Goal: Information Seeking & Learning: Learn about a topic

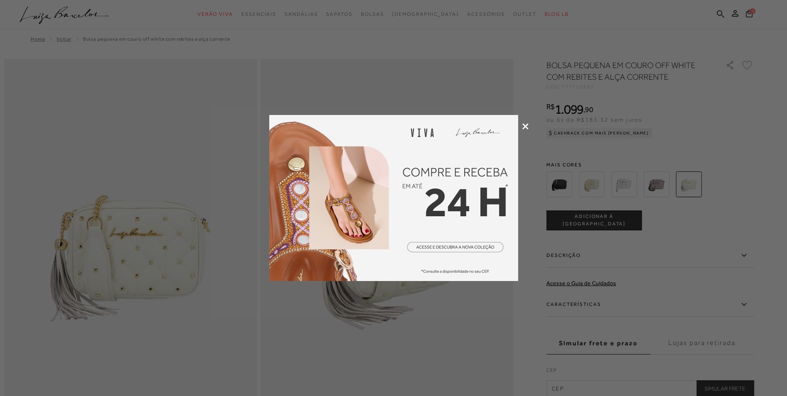
click at [522, 129] on div at bounding box center [393, 198] width 787 height 396
click at [523, 123] on div at bounding box center [393, 198] width 787 height 396
drag, startPoint x: 459, startPoint y: 312, endPoint x: 394, endPoint y: 246, distance: 92.7
click at [458, 313] on div at bounding box center [393, 198] width 787 height 396
click at [416, 216] on img at bounding box center [393, 198] width 249 height 166
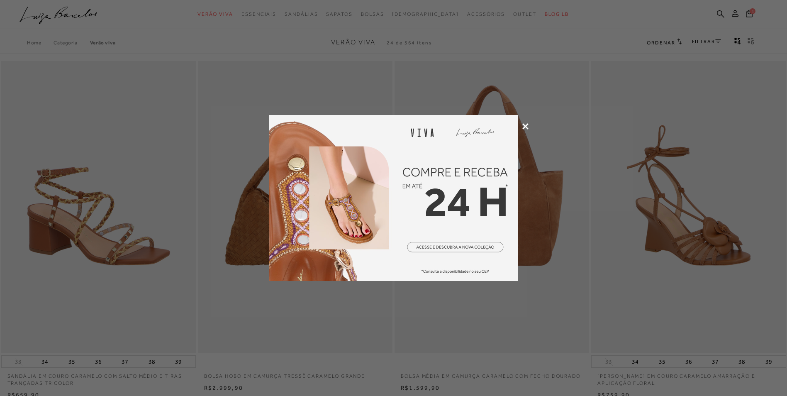
click at [530, 126] on div at bounding box center [393, 198] width 787 height 396
click at [525, 126] on icon at bounding box center [526, 126] width 6 height 6
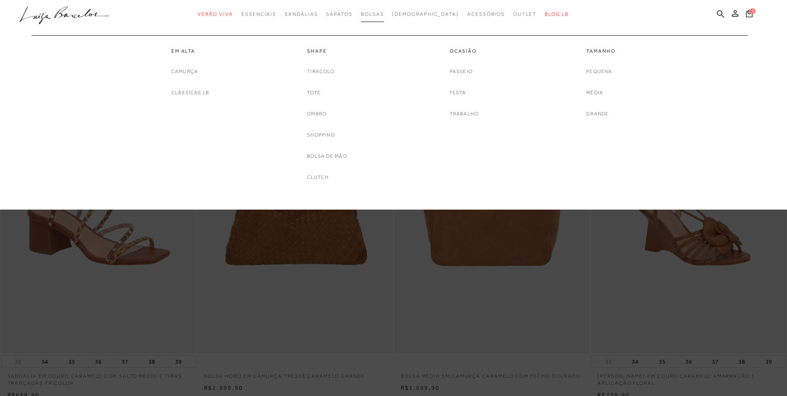
click at [384, 11] on span "Bolsas" at bounding box center [372, 14] width 23 height 6
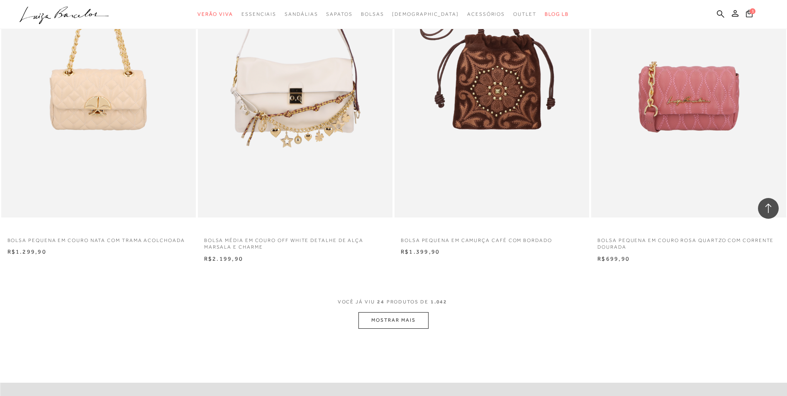
scroll to position [1868, 0]
click at [388, 319] on button "MOSTRAR MAIS" at bounding box center [394, 319] width 70 height 16
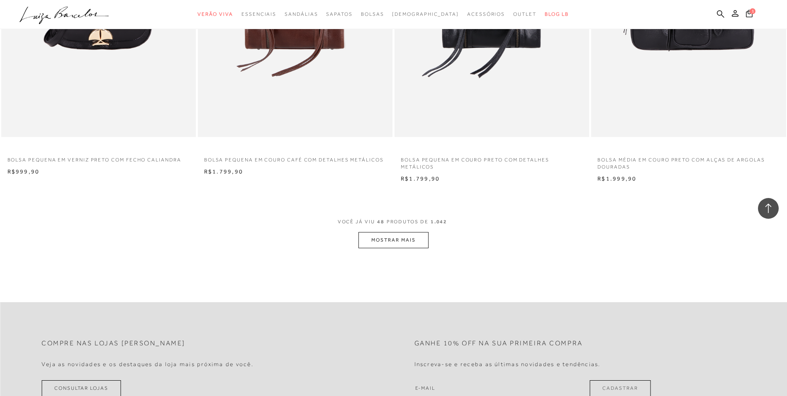
scroll to position [4026, 0]
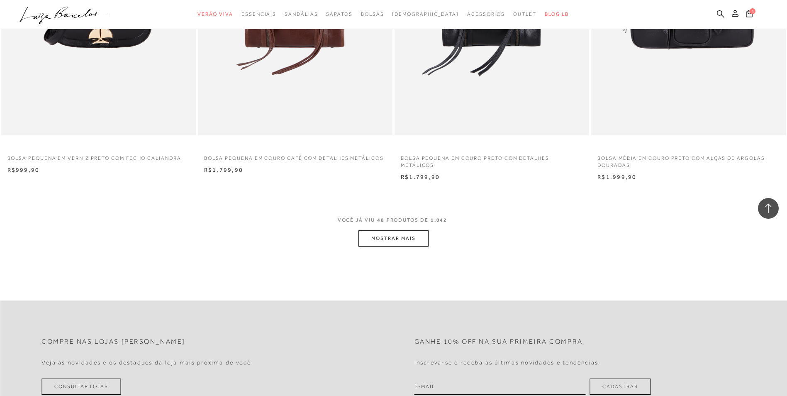
click at [380, 240] on button "MOSTRAR MAIS" at bounding box center [394, 238] width 70 height 16
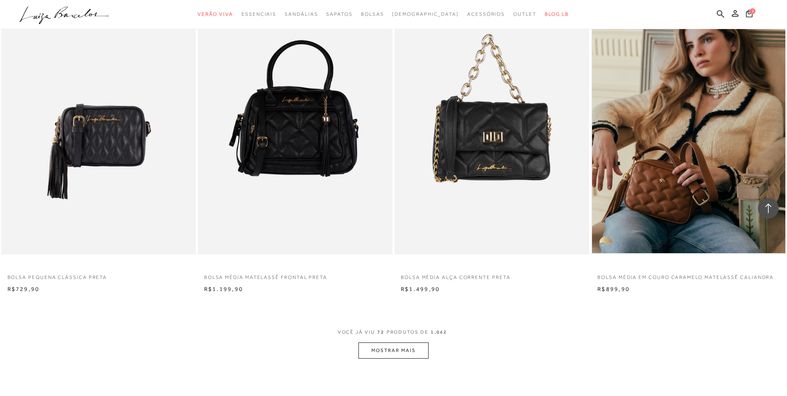
scroll to position [6018, 0]
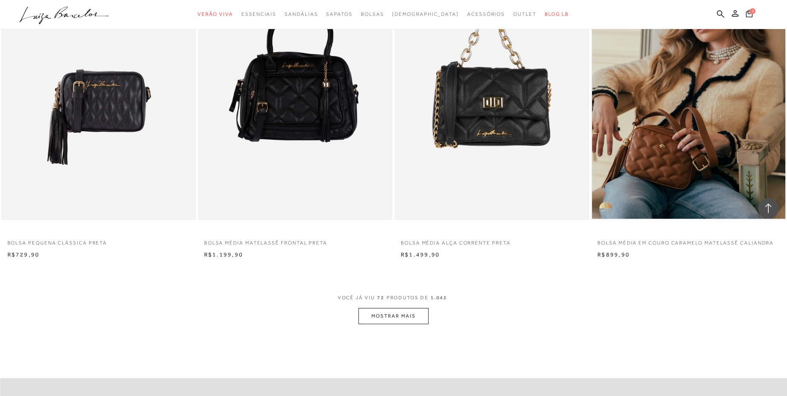
click at [370, 318] on button "MOSTRAR MAIS" at bounding box center [394, 316] width 70 height 16
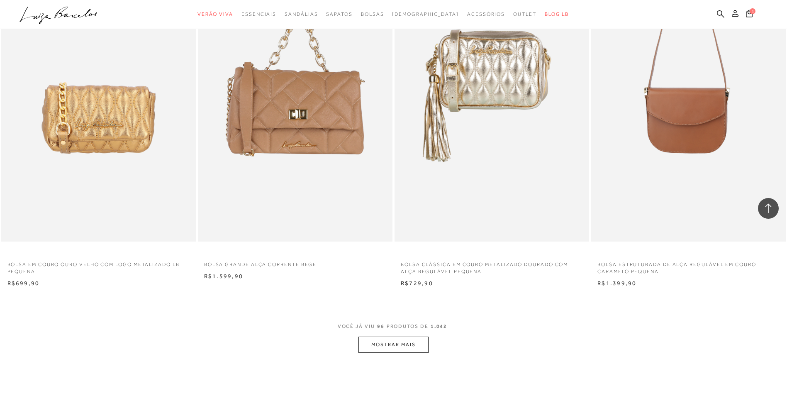
scroll to position [8093, 0]
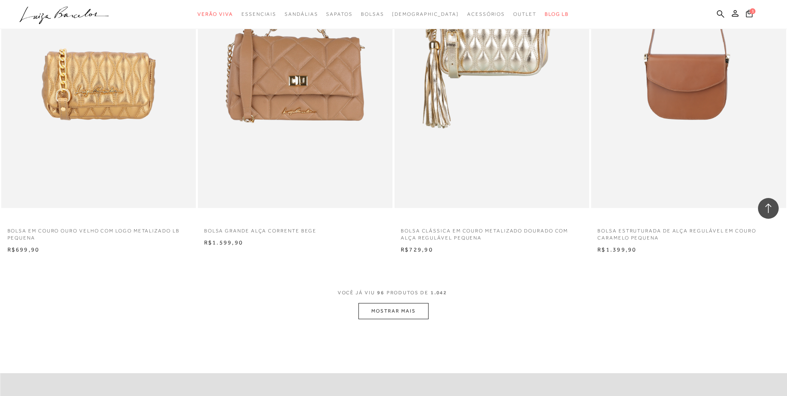
click at [406, 310] on button "MOSTRAR MAIS" at bounding box center [394, 311] width 70 height 16
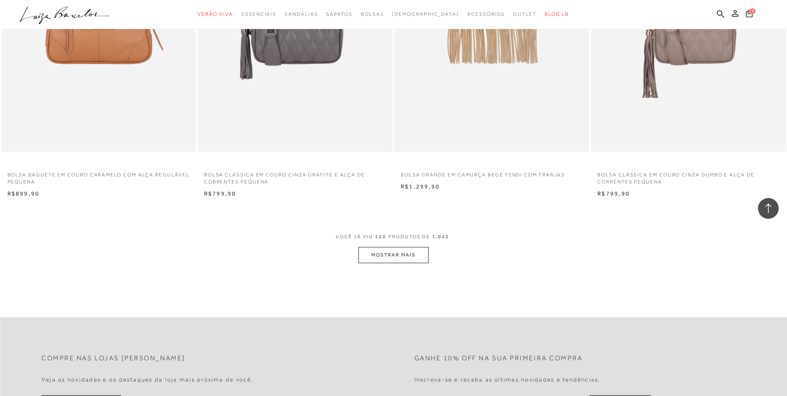
scroll to position [10252, 0]
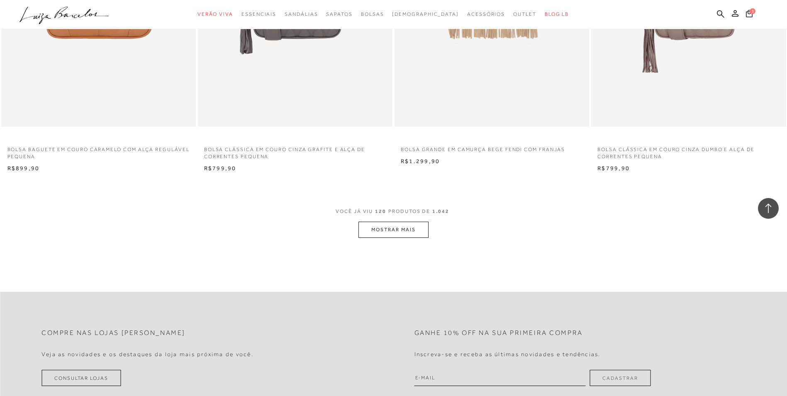
click at [374, 234] on button "MOSTRAR MAIS" at bounding box center [394, 230] width 70 height 16
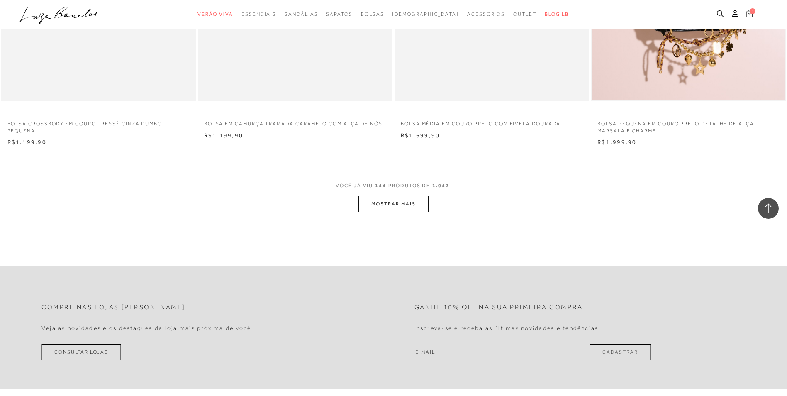
scroll to position [12368, 0]
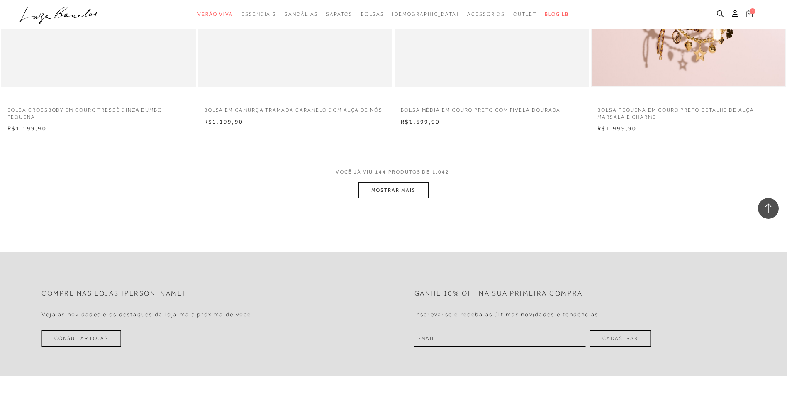
click at [413, 194] on button "MOSTRAR MAIS" at bounding box center [394, 190] width 70 height 16
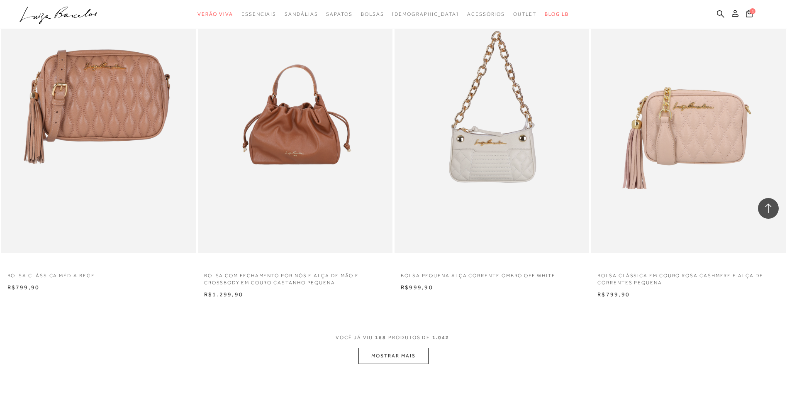
scroll to position [14278, 0]
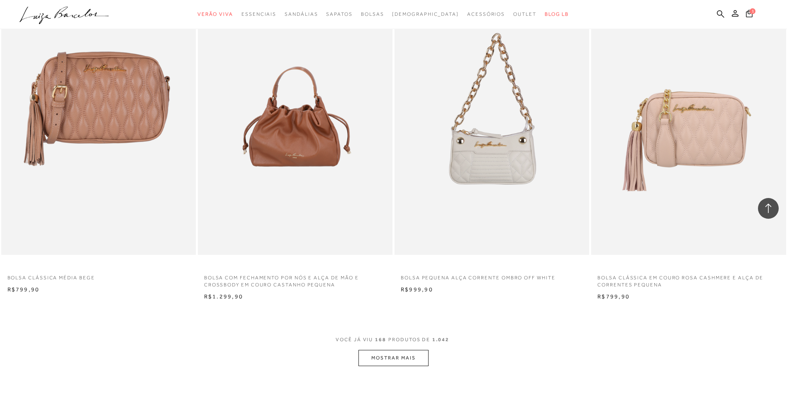
click at [380, 352] on button "MOSTRAR MAIS" at bounding box center [394, 358] width 70 height 16
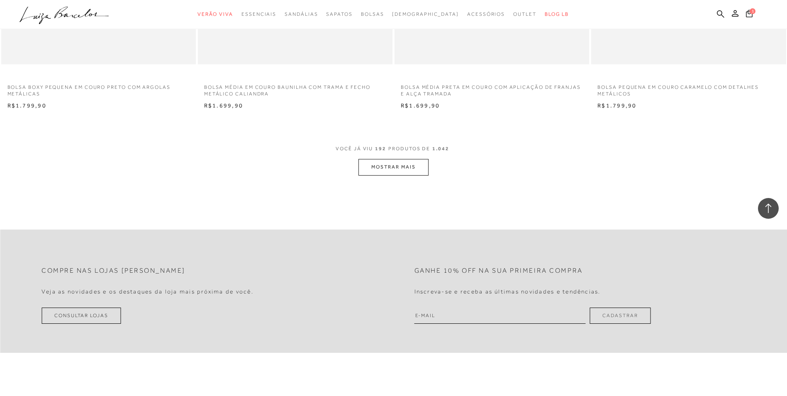
scroll to position [16560, 0]
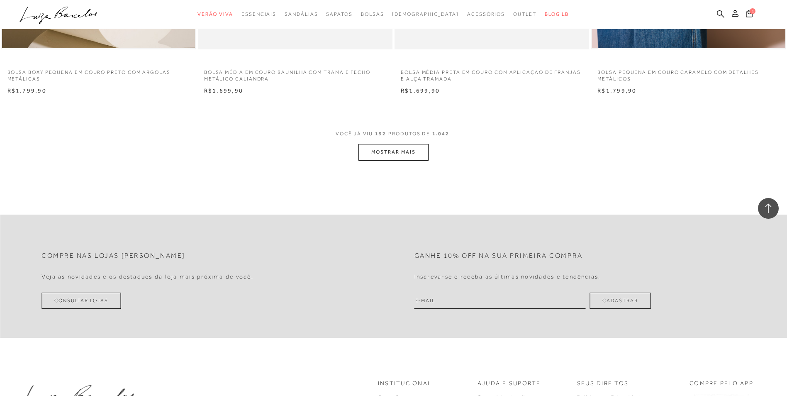
click at [385, 158] on button "MOSTRAR MAIS" at bounding box center [394, 152] width 70 height 16
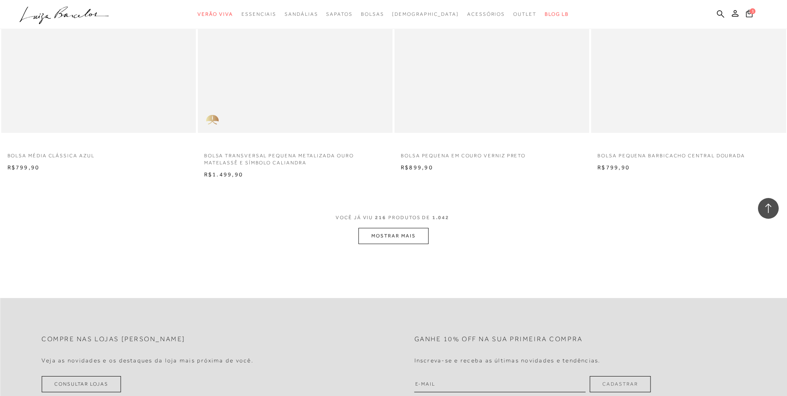
scroll to position [18594, 0]
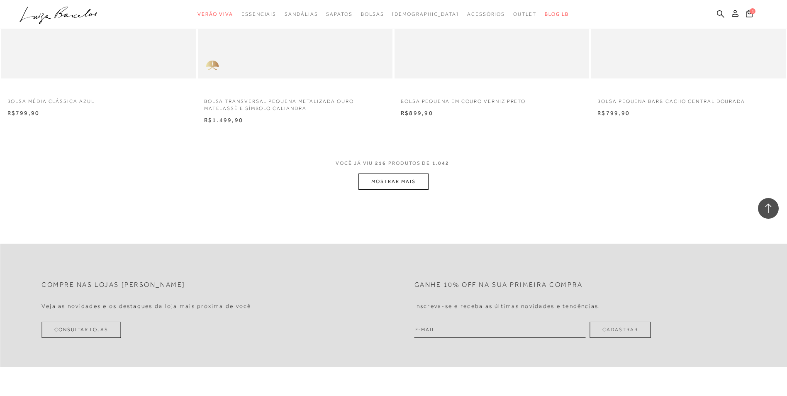
click at [381, 182] on button "MOSTRAR MAIS" at bounding box center [394, 181] width 70 height 16
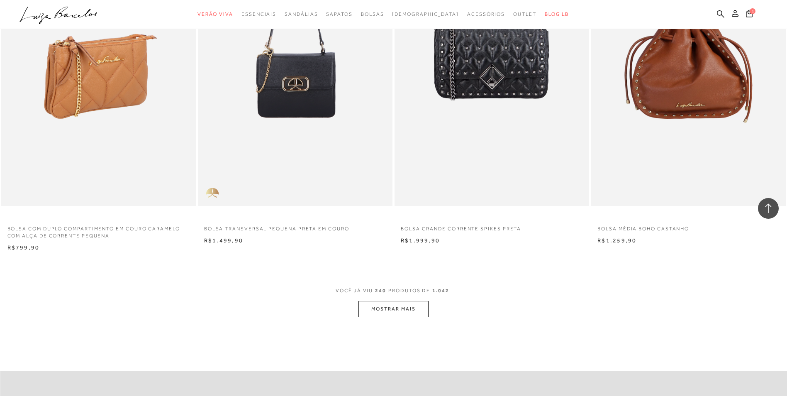
scroll to position [20545, 0]
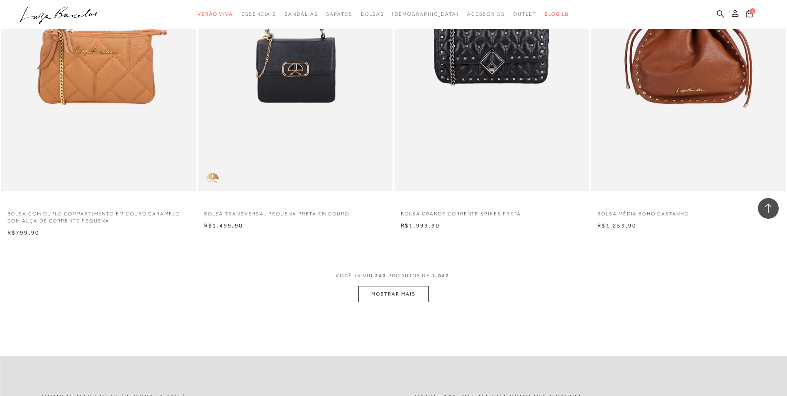
click at [390, 294] on button "MOSTRAR MAIS" at bounding box center [394, 294] width 70 height 16
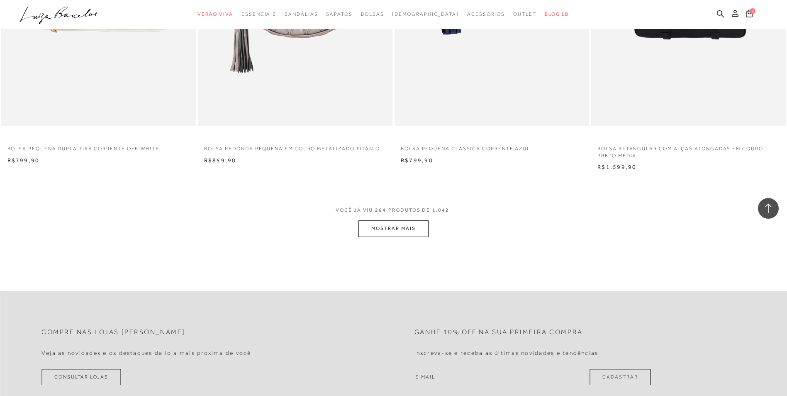
scroll to position [22579, 0]
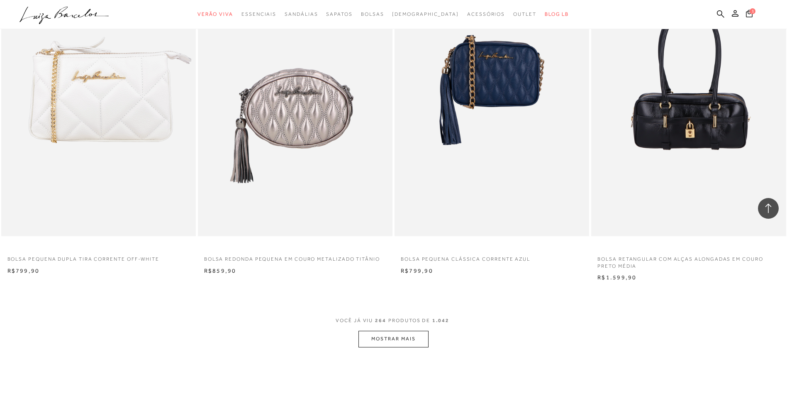
click at [381, 342] on button "MOSTRAR MAIS" at bounding box center [394, 339] width 70 height 16
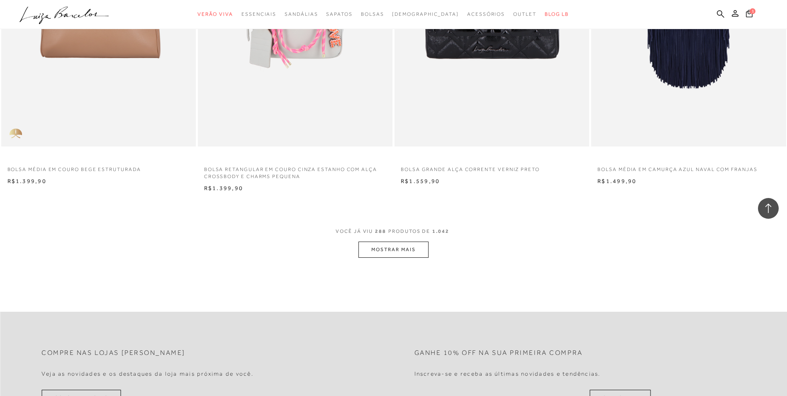
scroll to position [24778, 0]
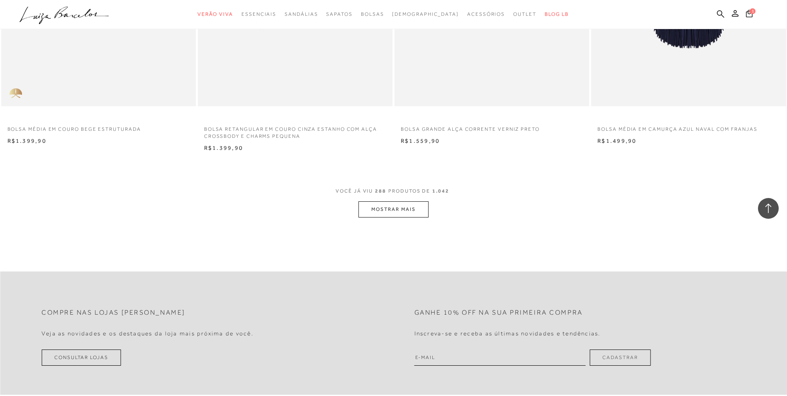
click at [391, 207] on button "MOSTRAR MAIS" at bounding box center [394, 209] width 70 height 16
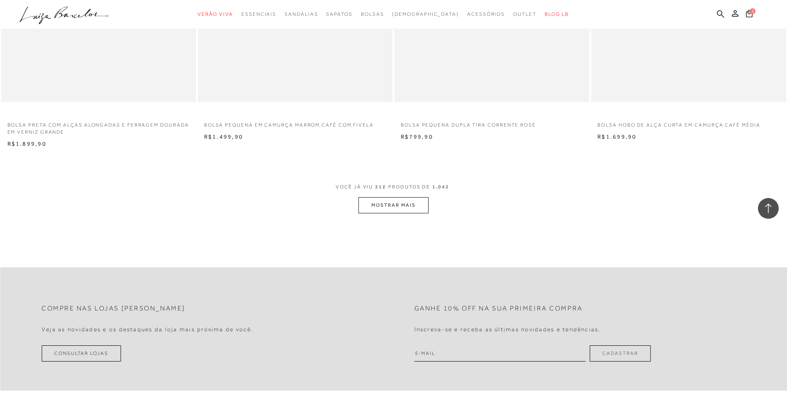
scroll to position [26854, 0]
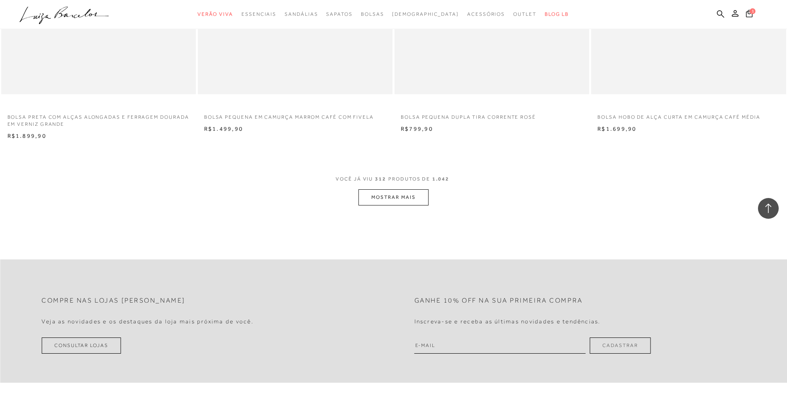
click at [391, 198] on button "MOSTRAR MAIS" at bounding box center [394, 197] width 70 height 16
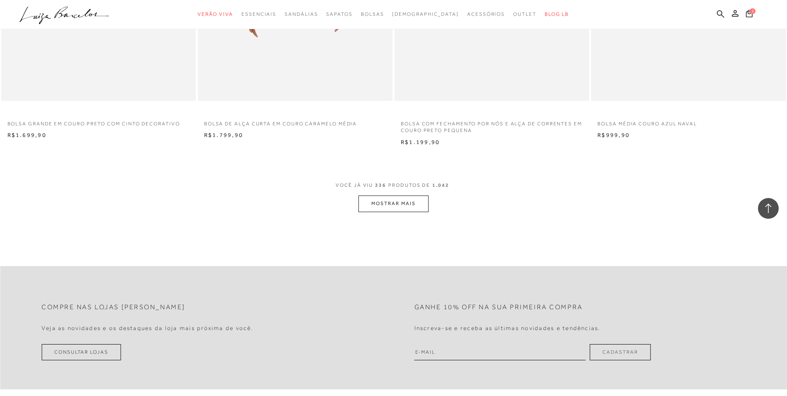
scroll to position [28929, 0]
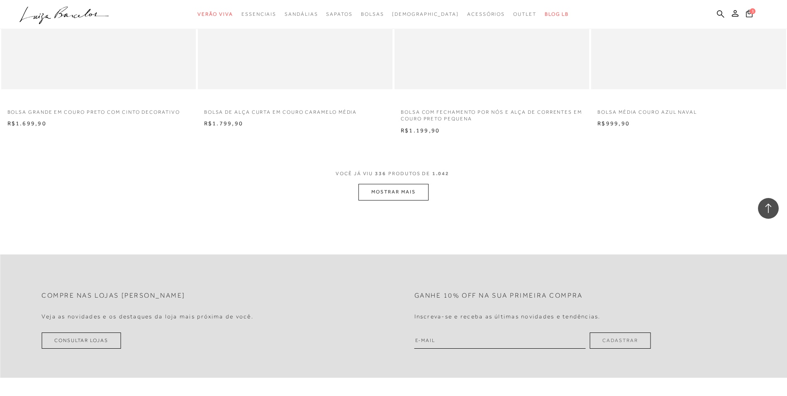
click at [391, 198] on button "MOSTRAR MAIS" at bounding box center [394, 192] width 70 height 16
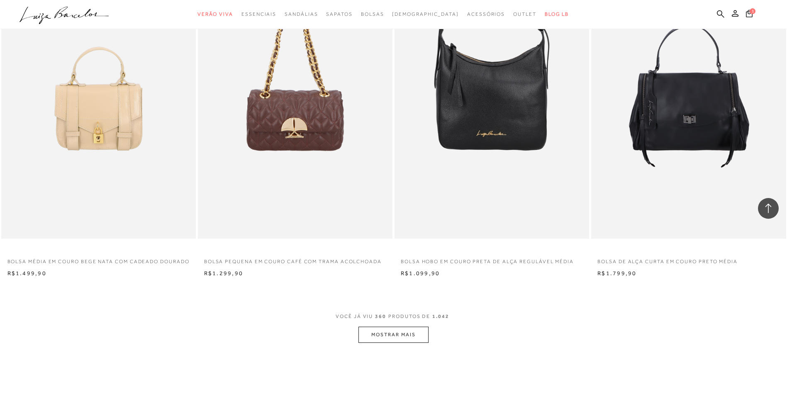
scroll to position [30921, 0]
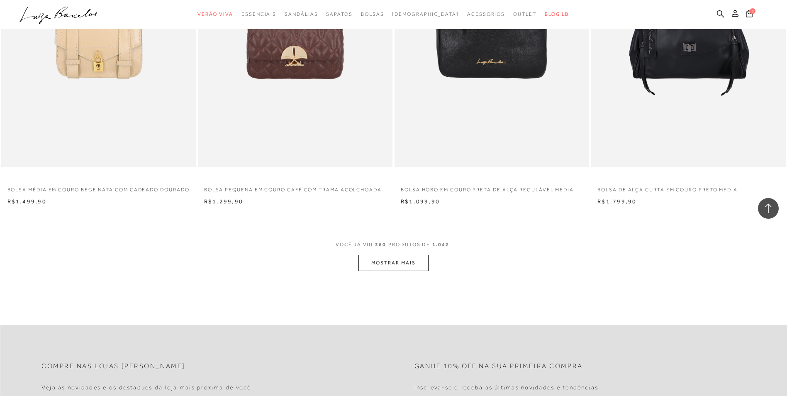
click at [407, 269] on button "MOSTRAR MAIS" at bounding box center [394, 263] width 70 height 16
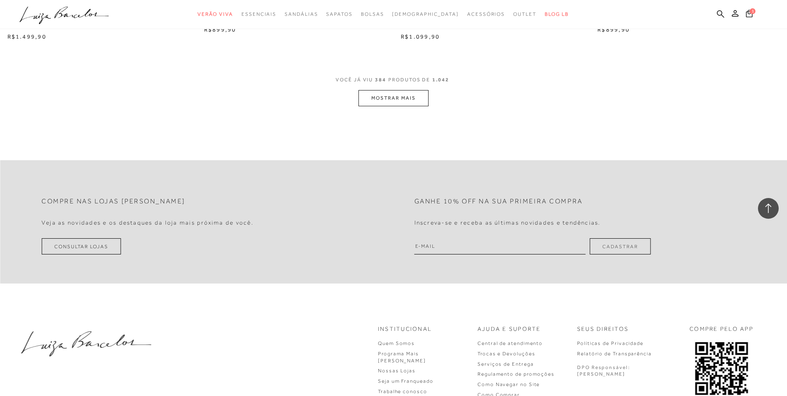
scroll to position [33162, 0]
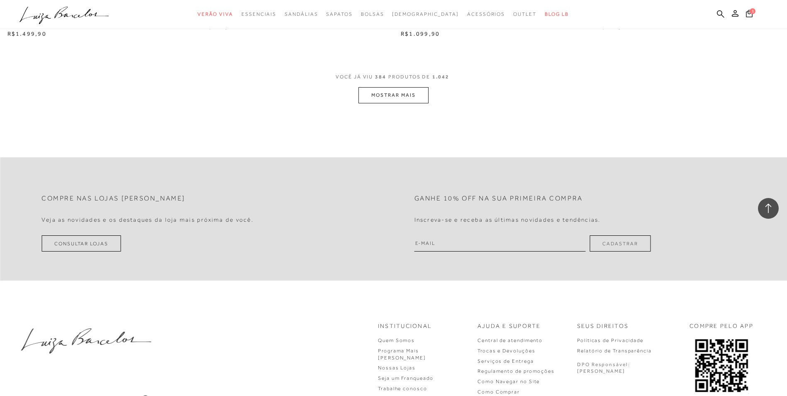
click at [398, 103] on button "MOSTRAR MAIS" at bounding box center [394, 95] width 70 height 16
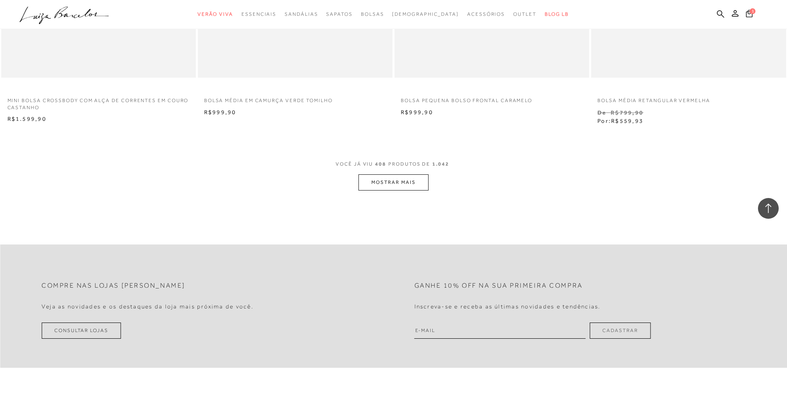
scroll to position [35154, 0]
click at [402, 174] on span "VOCÊ JÁ VIU 408 PRODUTOS DE 1.042" at bounding box center [394, 166] width 116 height 15
click at [405, 190] on button "MOSTRAR MAIS" at bounding box center [394, 182] width 70 height 16
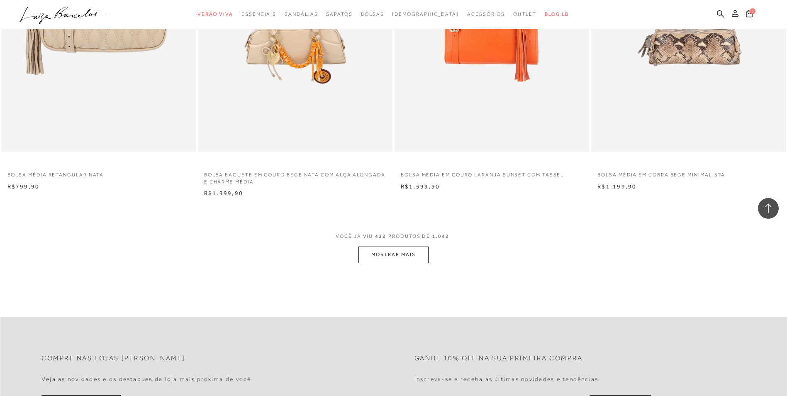
scroll to position [37147, 0]
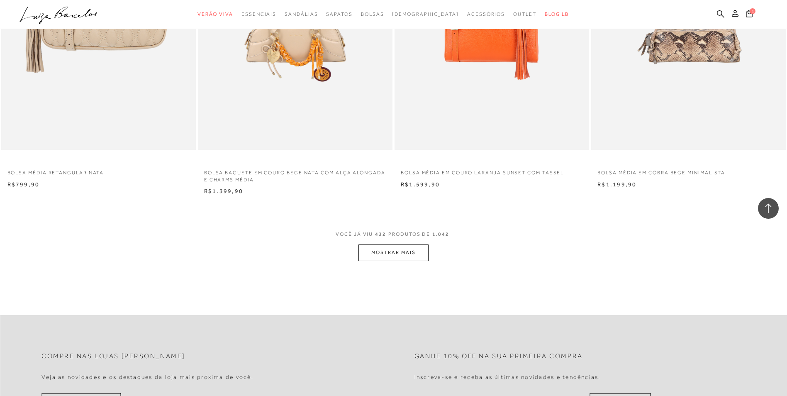
click at [413, 261] on button "MOSTRAR MAIS" at bounding box center [394, 252] width 70 height 16
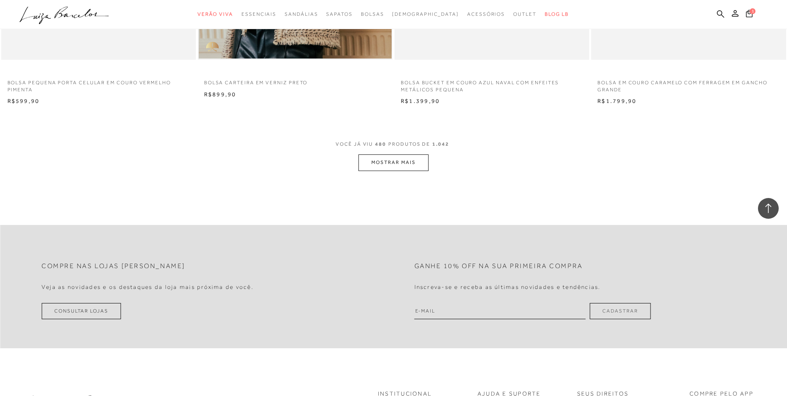
scroll to position [41422, 0]
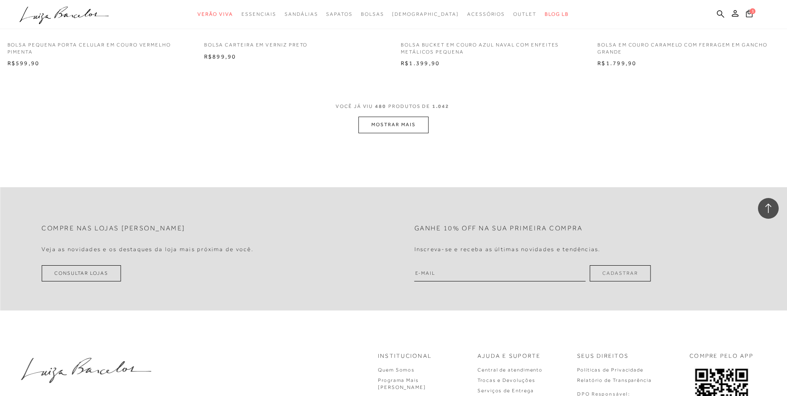
click at [402, 133] on button "MOSTRAR MAIS" at bounding box center [394, 125] width 70 height 16
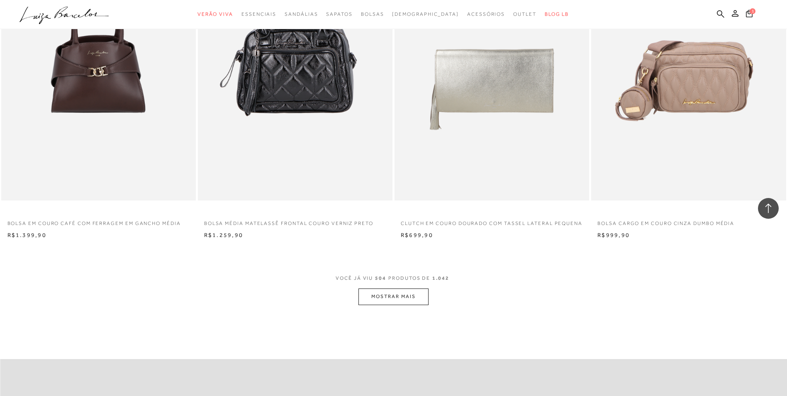
scroll to position [43391, 0]
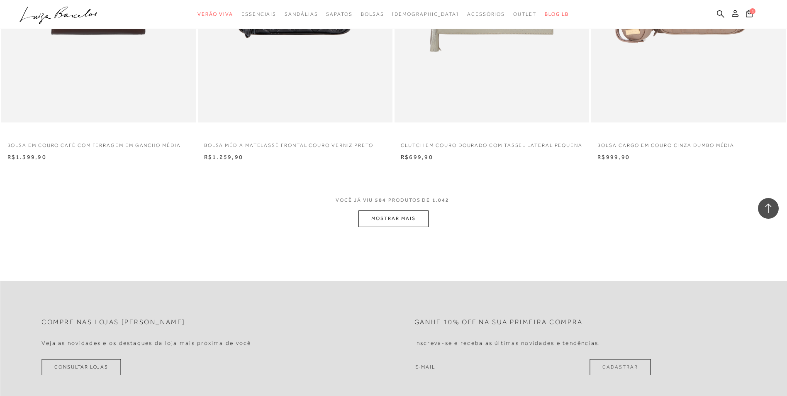
click at [420, 227] on button "MOSTRAR MAIS" at bounding box center [394, 218] width 70 height 16
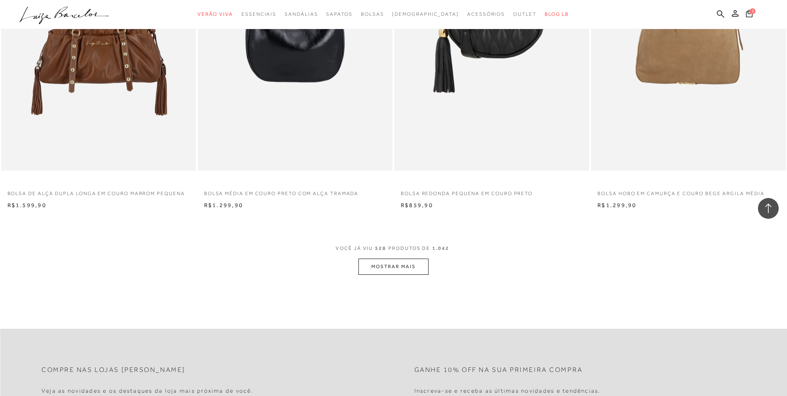
scroll to position [45466, 0]
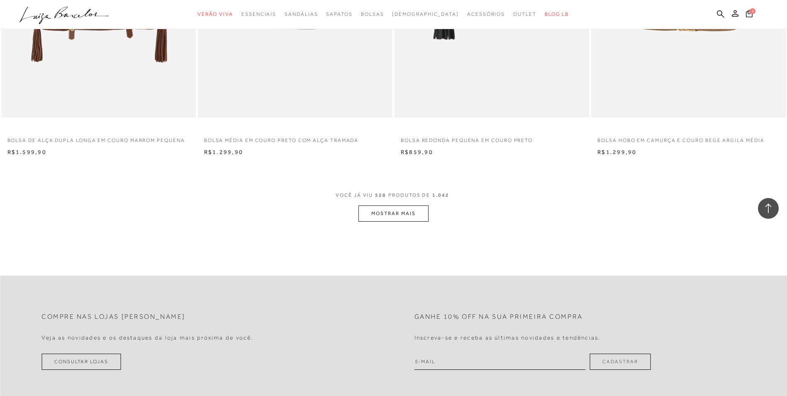
click at [418, 222] on button "MOSTRAR MAIS" at bounding box center [394, 213] width 70 height 16
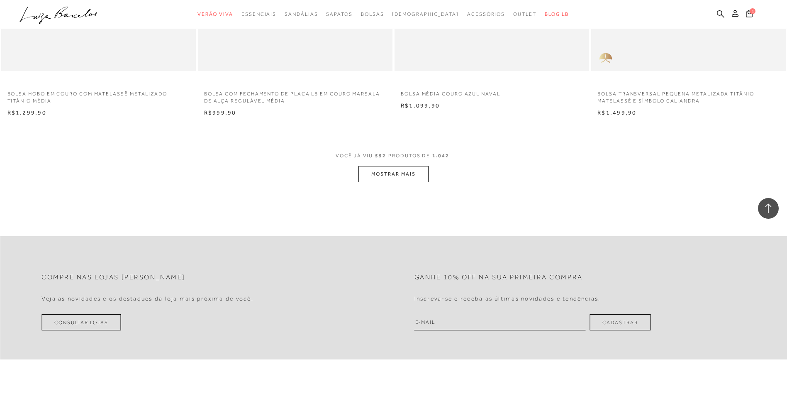
scroll to position [47583, 0]
click at [427, 182] on button "MOSTRAR MAIS" at bounding box center [394, 174] width 70 height 16
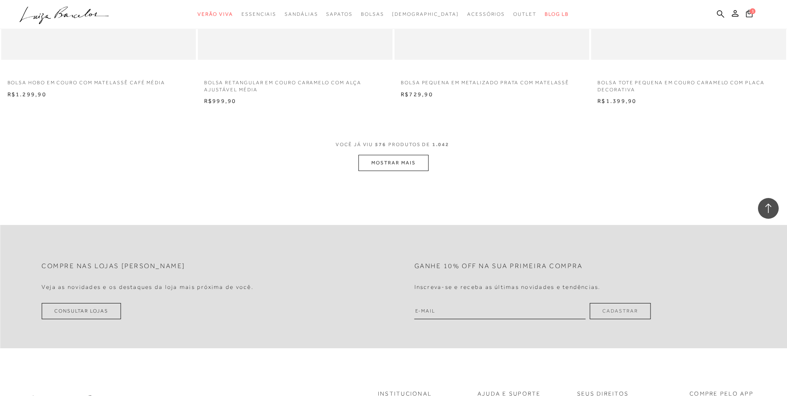
scroll to position [49671, 0]
